Goal: Task Accomplishment & Management: Use online tool/utility

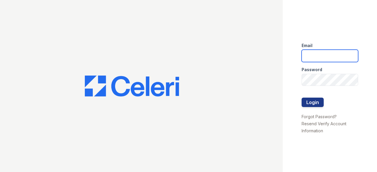
click at [325, 56] on input "email" at bounding box center [330, 56] width 57 height 12
type input "[EMAIL_ADDRESS][DOMAIN_NAME]"
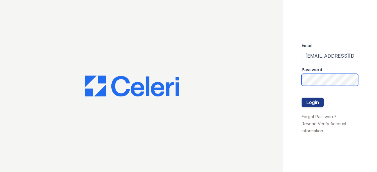
click at [302, 98] on button "Login" at bounding box center [313, 102] width 22 height 9
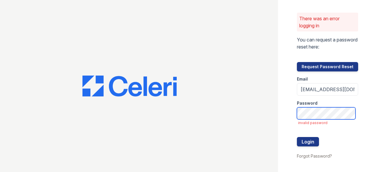
click at [297, 137] on button "Login" at bounding box center [308, 141] width 22 height 9
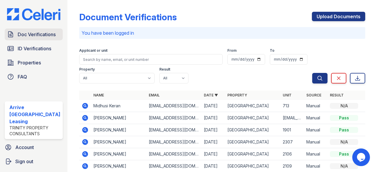
click at [49, 36] on span "Doc Verifications" at bounding box center [37, 34] width 38 height 7
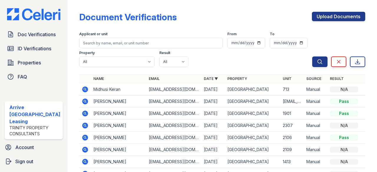
click at [46, 45] on div "Doc Verifications ID Verifications Properties FAQ" at bounding box center [33, 56] width 63 height 54
click at [45, 52] on span "ID Verifications" at bounding box center [35, 48] width 34 height 7
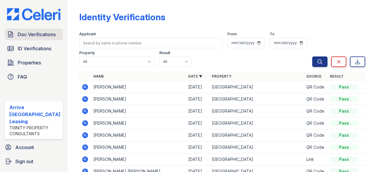
click at [49, 34] on span "Doc Verifications" at bounding box center [37, 34] width 38 height 7
